Goal: Information Seeking & Learning: Learn about a topic

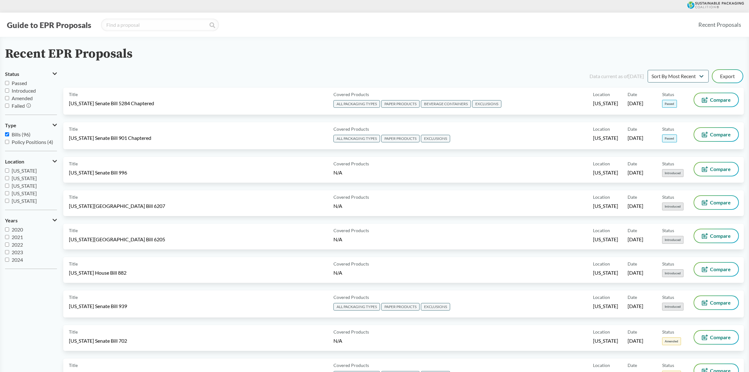
click at [37, 195] on span "[US_STATE]" at bounding box center [24, 193] width 25 height 6
click at [9, 195] on input "[US_STATE]" at bounding box center [7, 193] width 4 height 4
checkbox input "true"
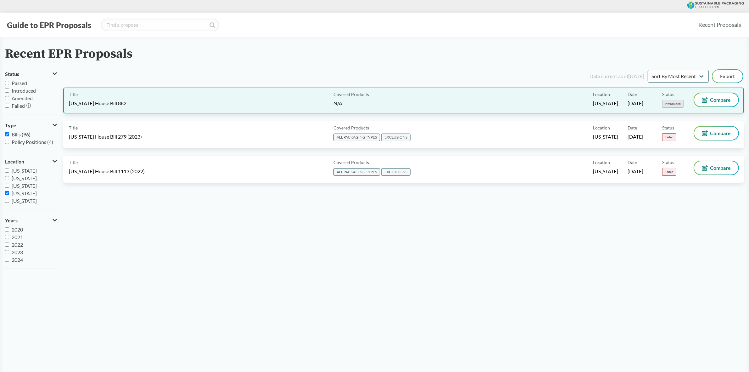
click at [141, 103] on div "Title [US_STATE] House Bill 882" at bounding box center [200, 100] width 262 height 14
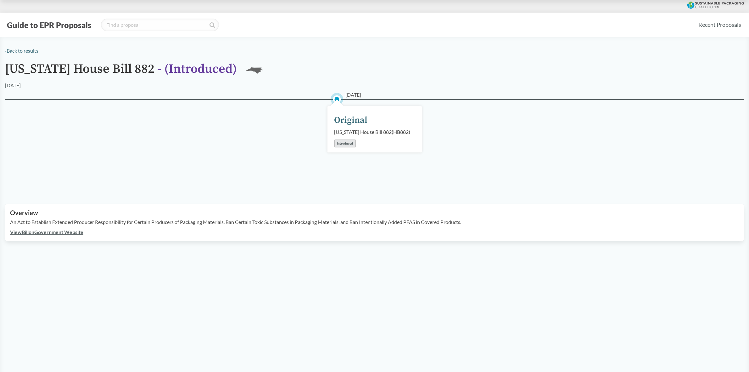
click at [102, 236] on div "View Bill on Government Website" at bounding box center [374, 232] width 729 height 8
click at [127, 236] on div "View Bill on Government Website" at bounding box center [374, 232] width 729 height 8
click at [163, 254] on main "‹ Back to results North Carolina House Bill 882 - ( Introduced ) NC 04/09/2025 …" at bounding box center [374, 223] width 749 height 372
click at [491, 241] on div "Overview An Act to Establish Extended Producer Responsibility for Certain Produ…" at bounding box center [374, 222] width 739 height 37
click at [197, 140] on div "04/09/2025 Original North Carolina House Bill 882 ( HB882 ) Introduced" at bounding box center [374, 144] width 739 height 90
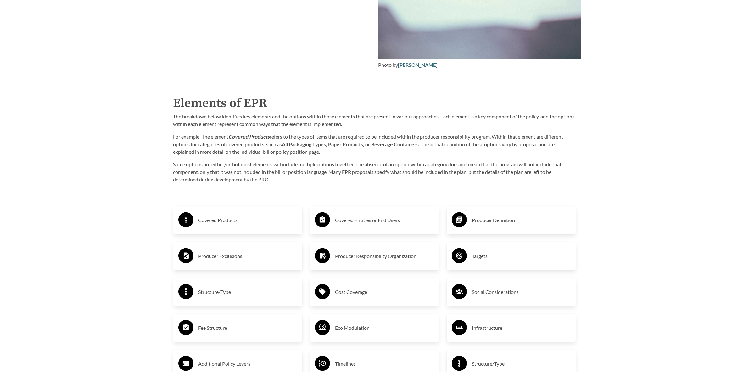
scroll to position [1062, 0]
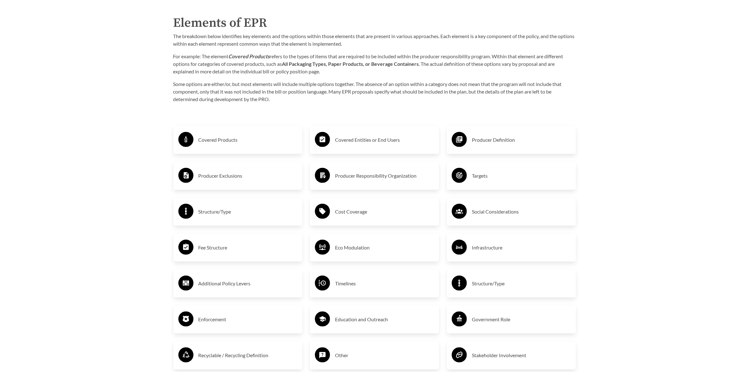
click at [328, 75] on p "For example: The element Covered Products refers to the types of items that are…" at bounding box center [374, 64] width 403 height 23
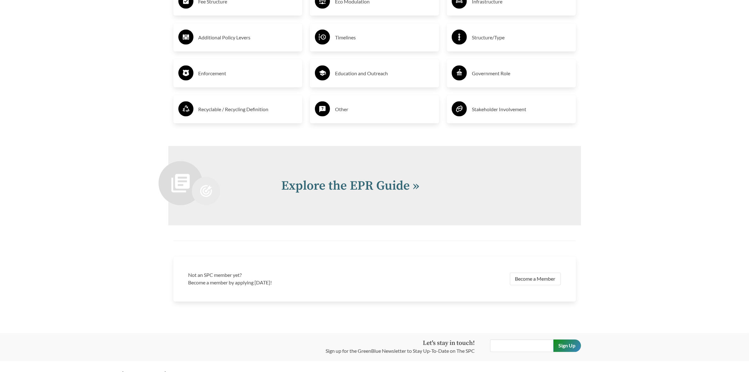
scroll to position [1349, 0]
